Goal: Task Accomplishment & Management: Complete application form

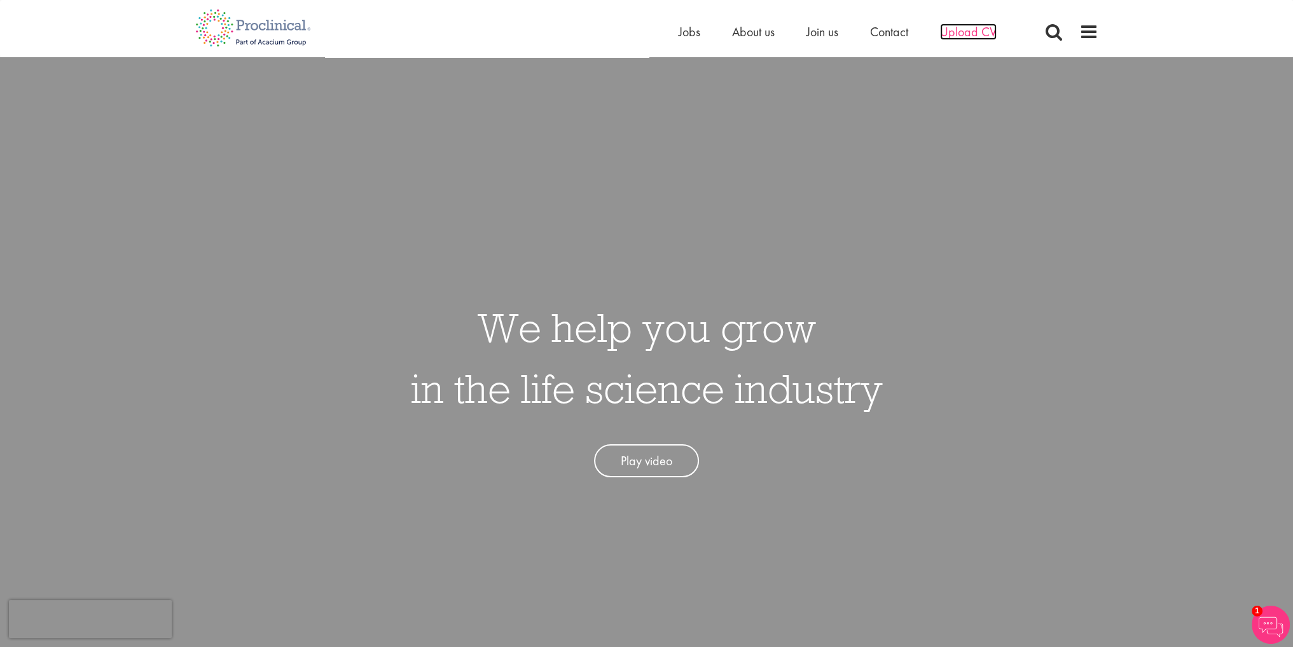
click at [967, 33] on span "Upload CV" at bounding box center [968, 32] width 57 height 17
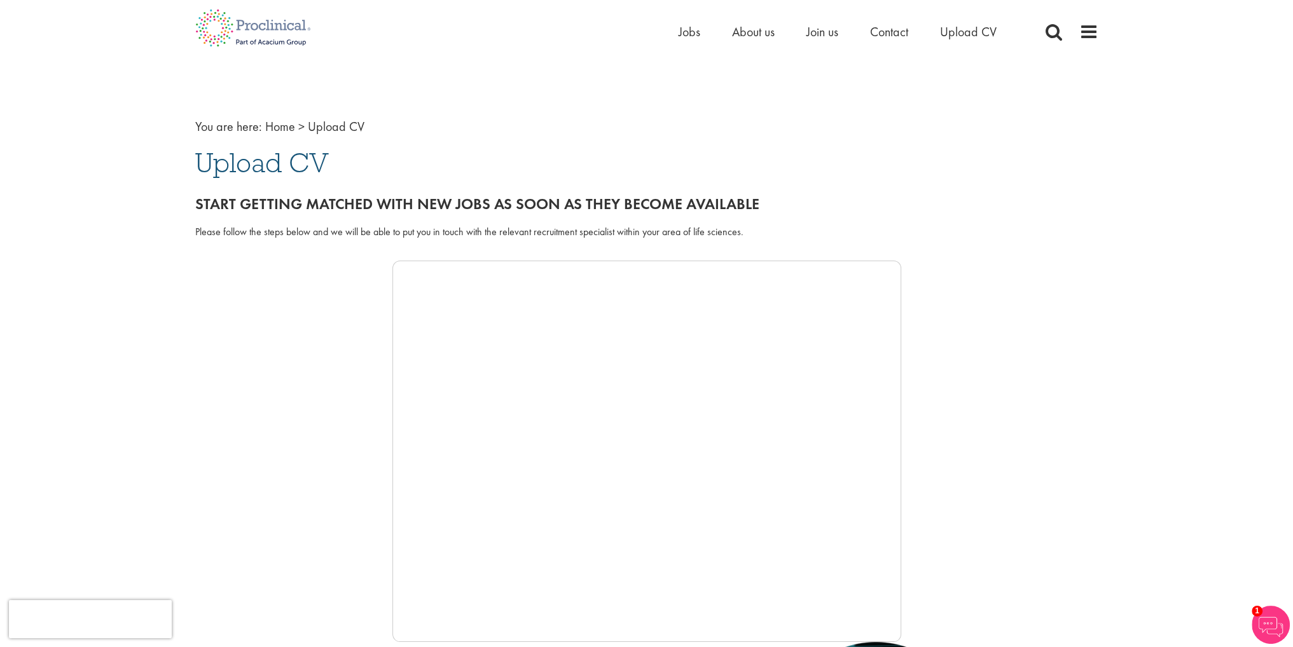
scroll to position [64, 0]
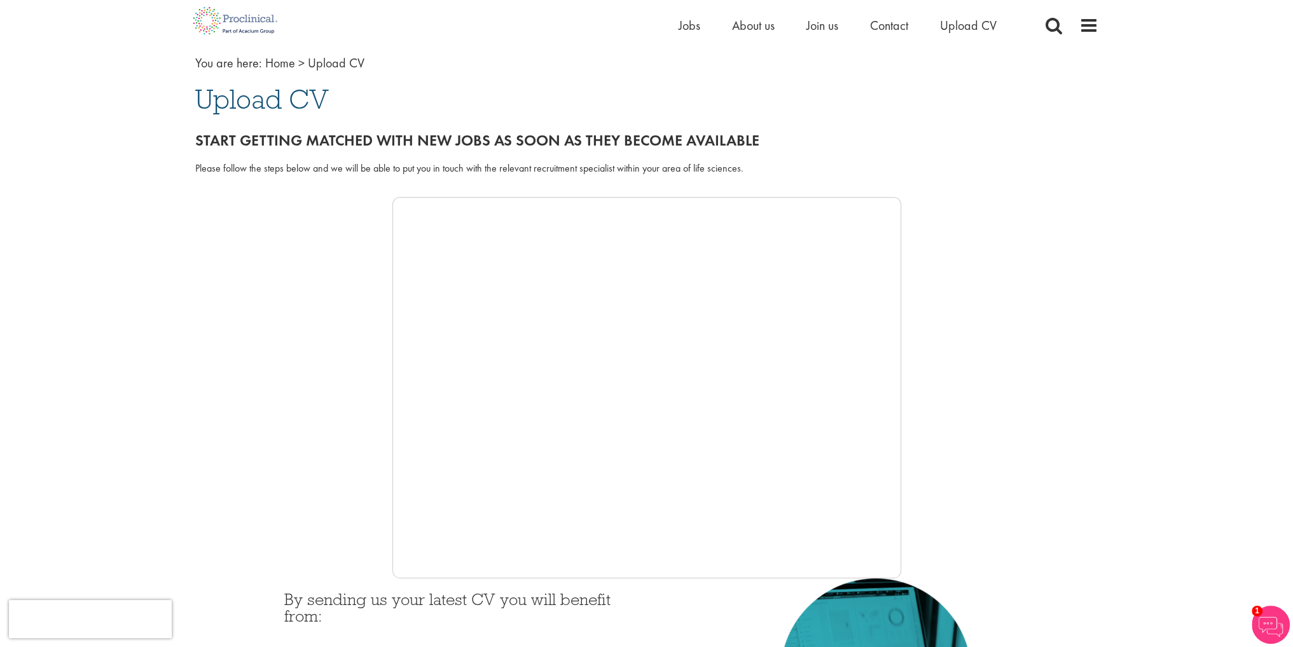
click at [355, 465] on div at bounding box center [646, 388] width 903 height 382
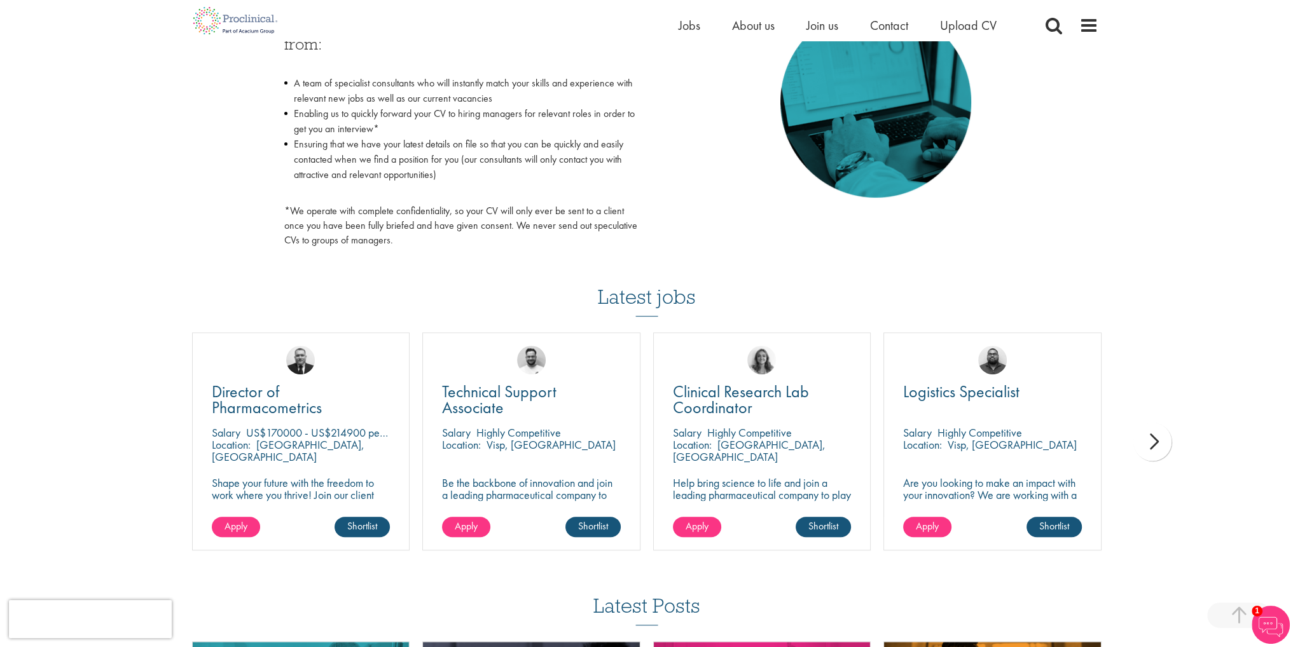
scroll to position [700, 0]
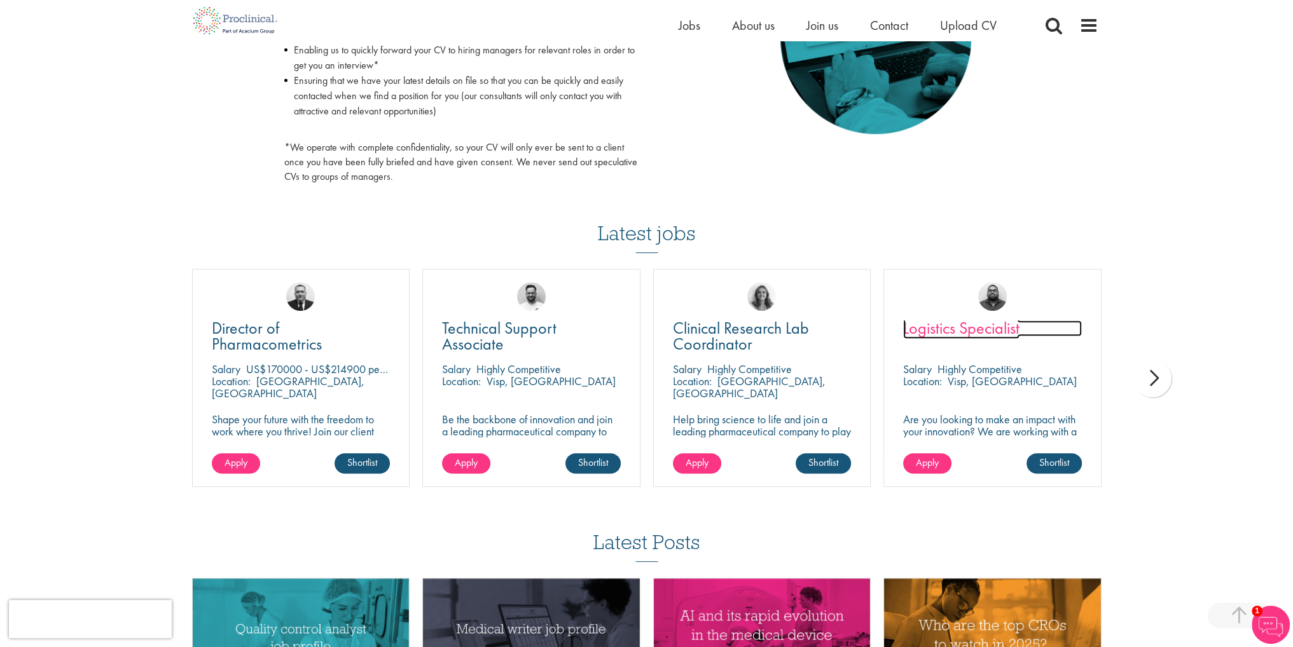
click at [969, 326] on span "Logistics Specialist" at bounding box center [961, 328] width 116 height 22
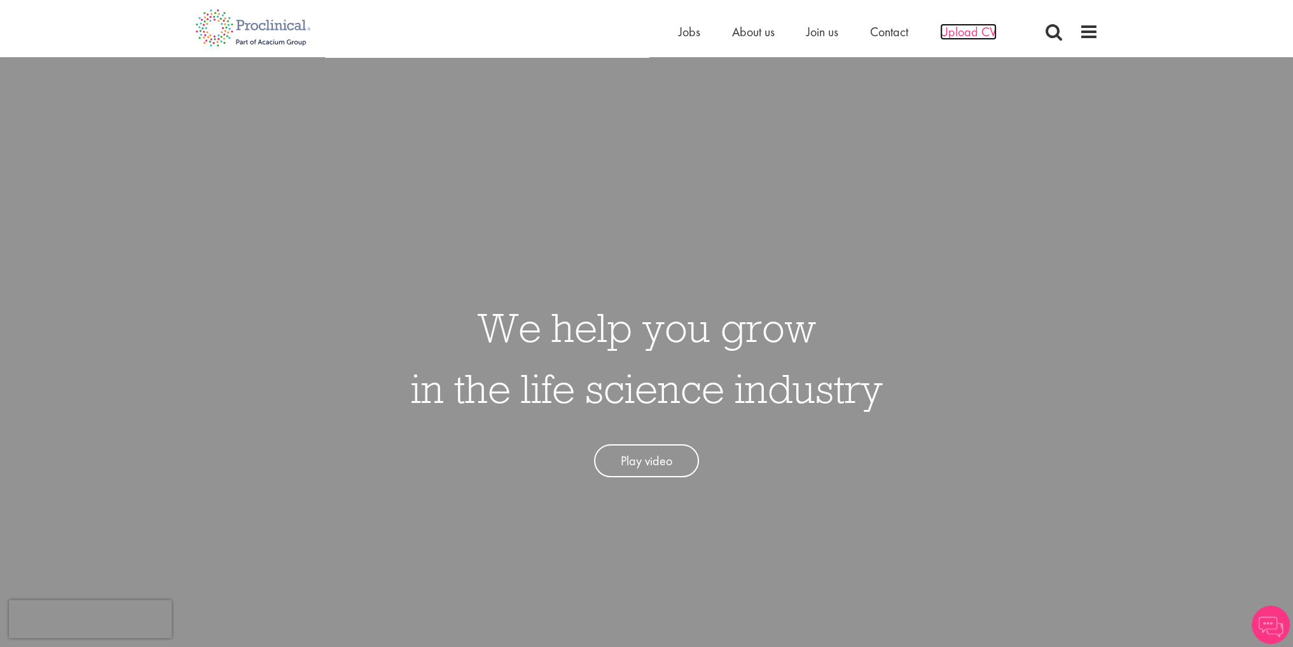
click at [958, 31] on span "Upload CV" at bounding box center [968, 32] width 57 height 17
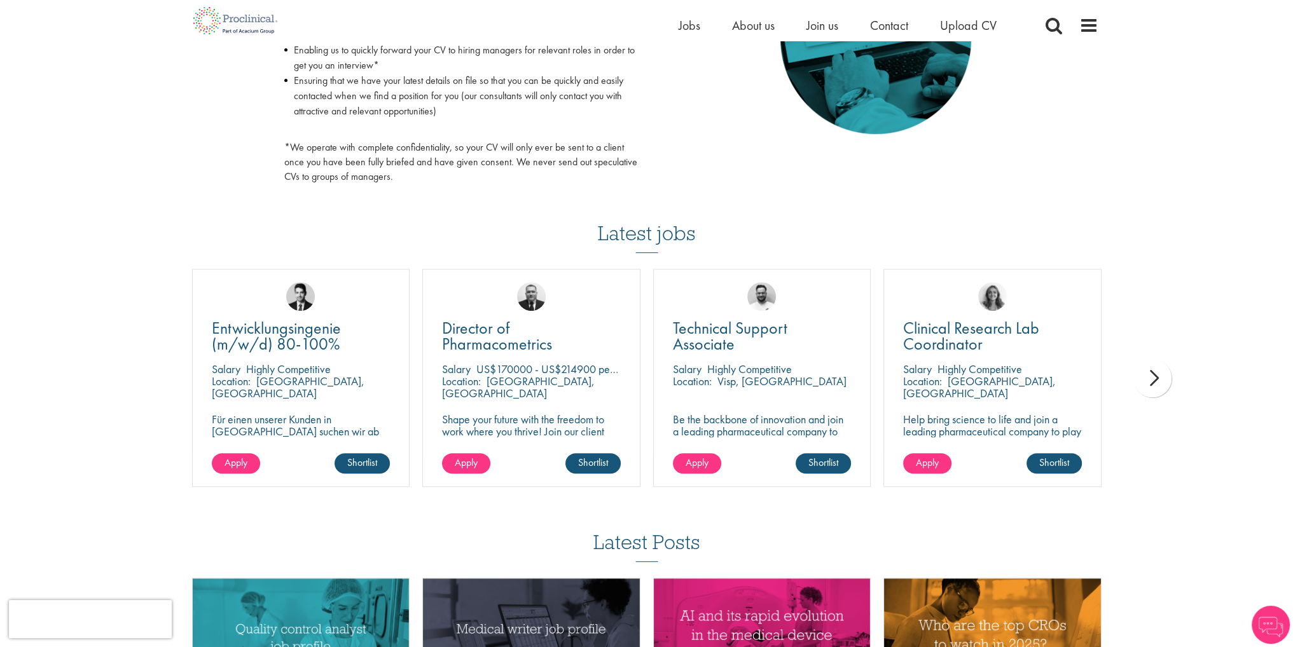
click at [1155, 375] on div "next" at bounding box center [1152, 378] width 38 height 38
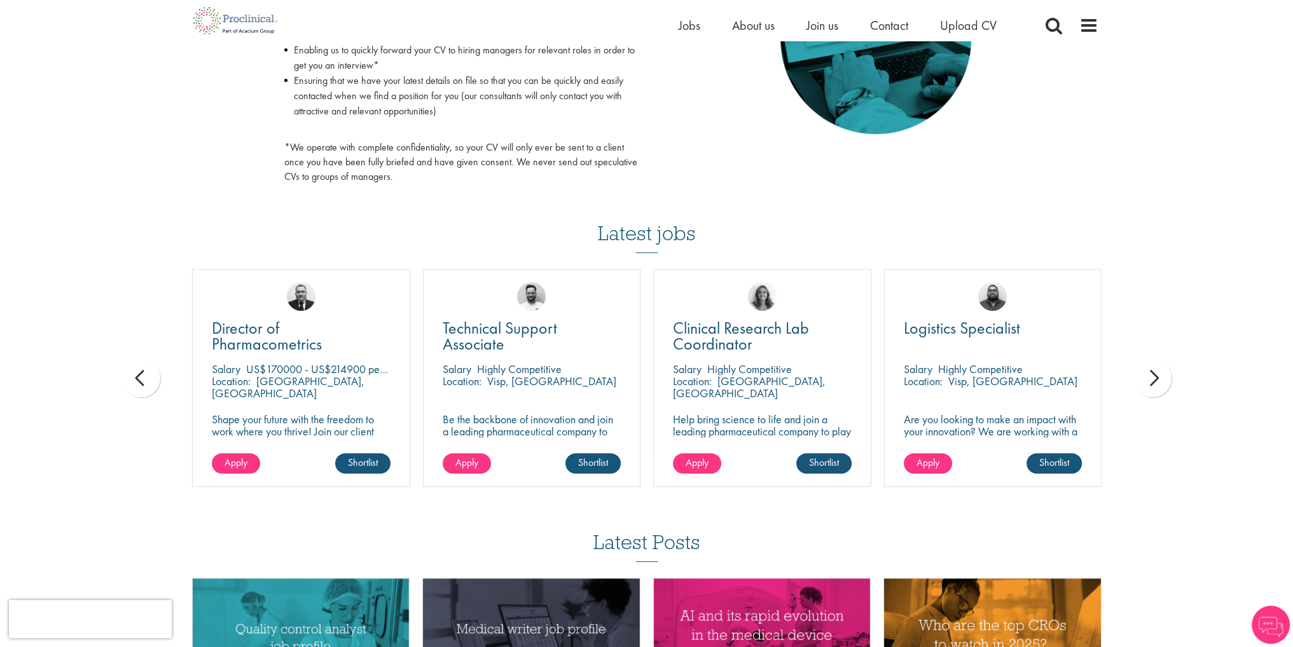
click at [1155, 376] on div "next" at bounding box center [1152, 378] width 38 height 38
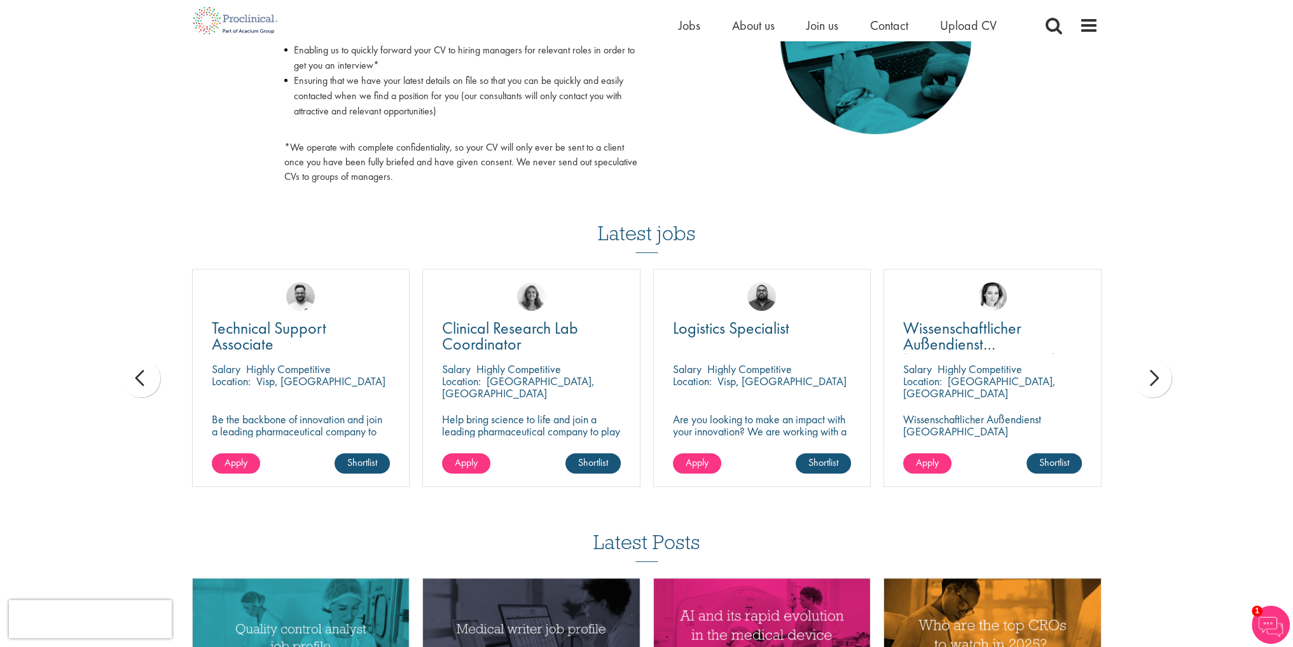
click at [1155, 376] on div "next" at bounding box center [1152, 378] width 38 height 38
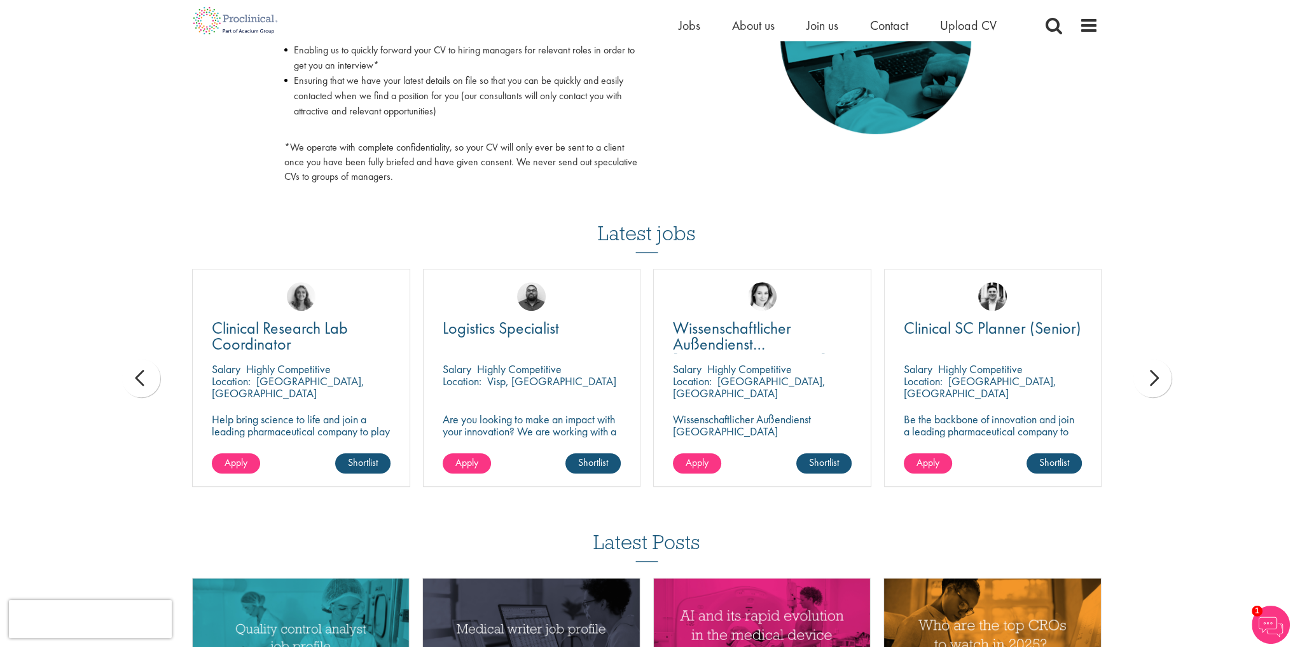
click at [1155, 376] on div "next" at bounding box center [1152, 378] width 38 height 38
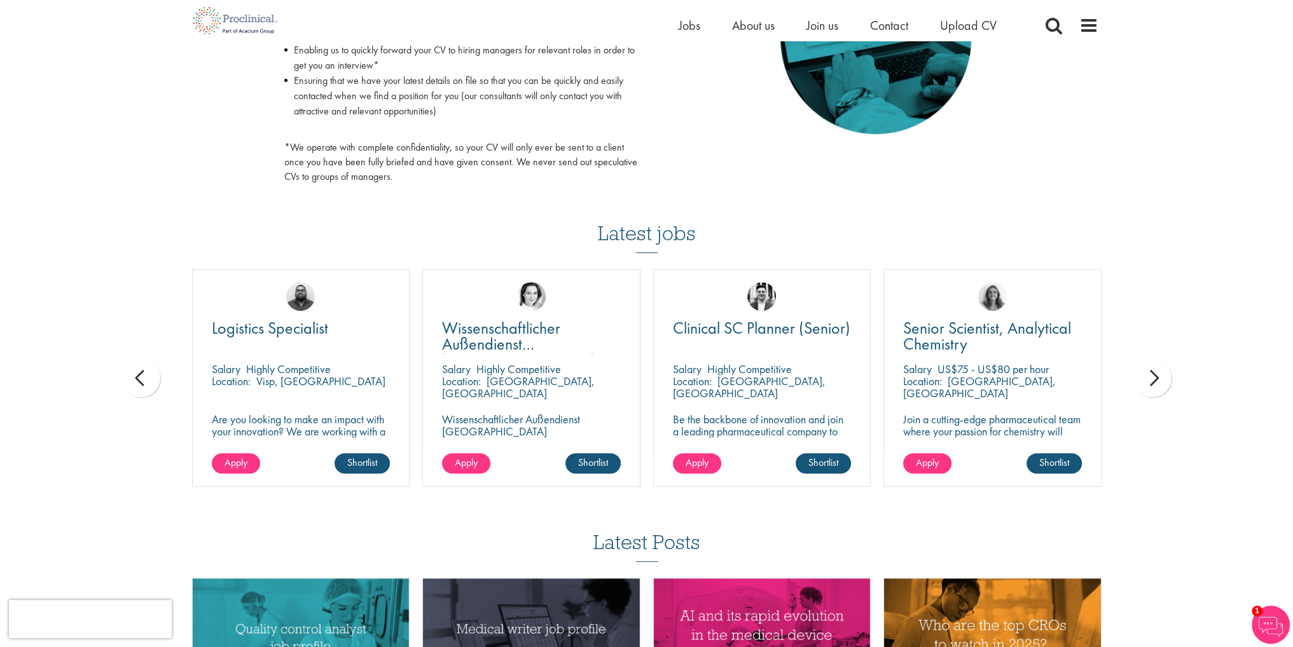
click at [1155, 376] on div "next" at bounding box center [1152, 378] width 38 height 38
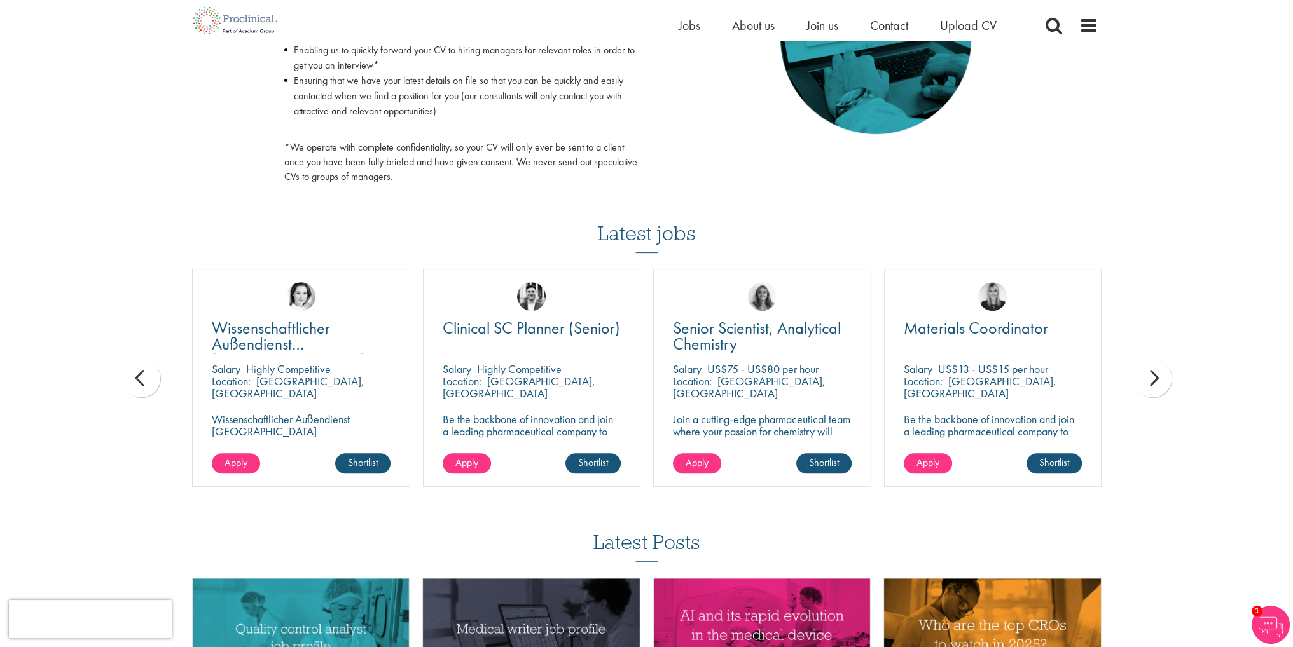
click at [1155, 376] on div "next" at bounding box center [1152, 378] width 38 height 38
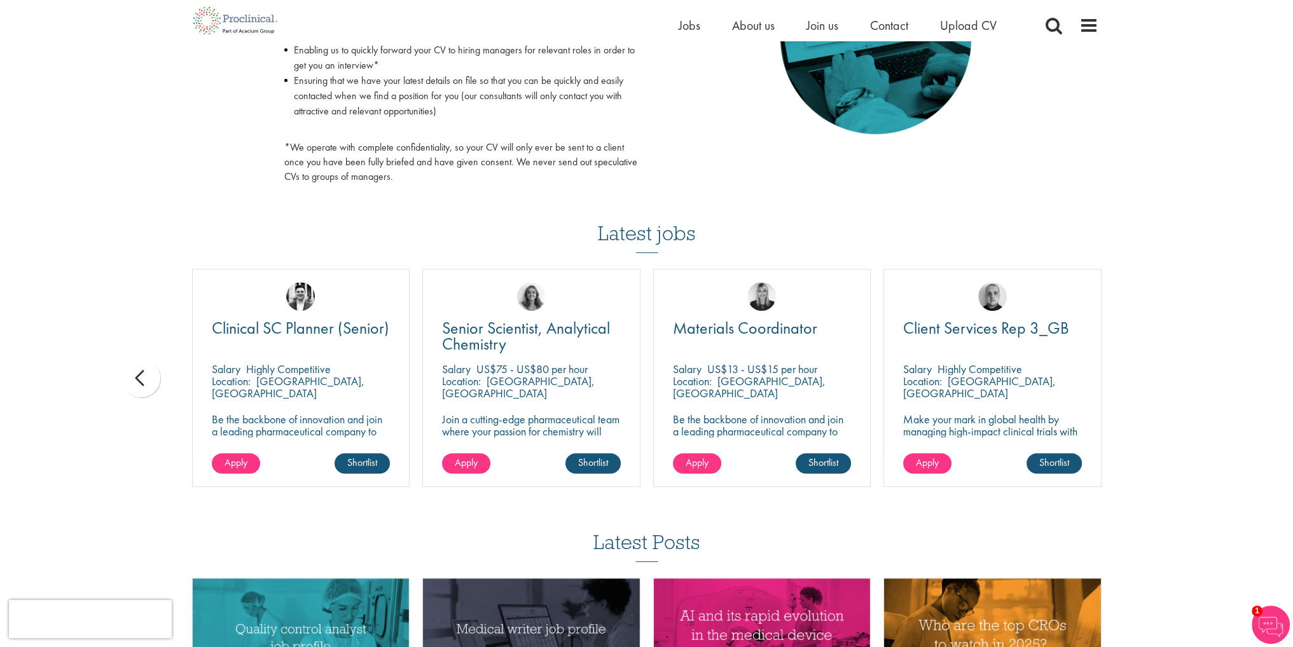
click at [1155, 376] on div "You are here: Home > Upload CV Upload CV Start getting matched with new jobs as…" at bounding box center [646, 72] width 1293 height 1545
